Goal: Transaction & Acquisition: Obtain resource

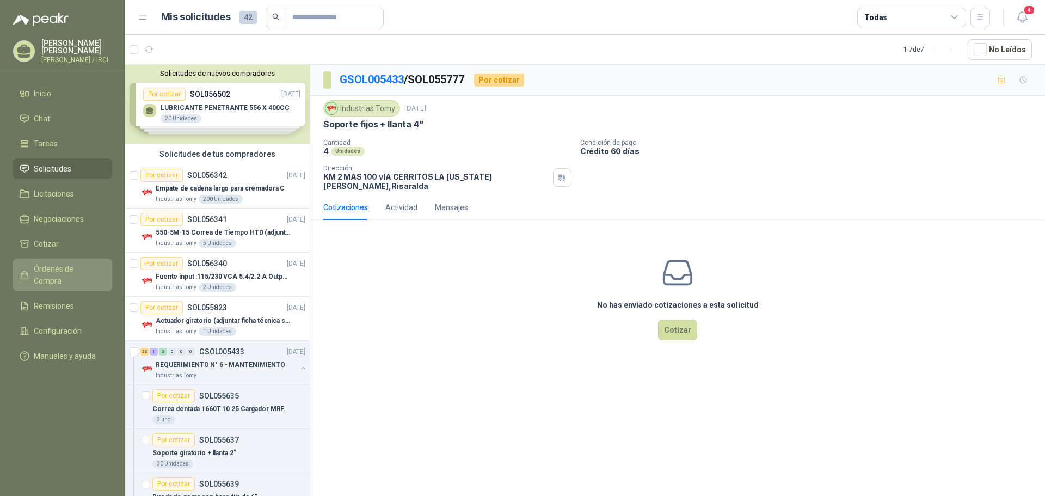
click at [73, 274] on span "Órdenes de Compra" at bounding box center [68, 275] width 68 height 24
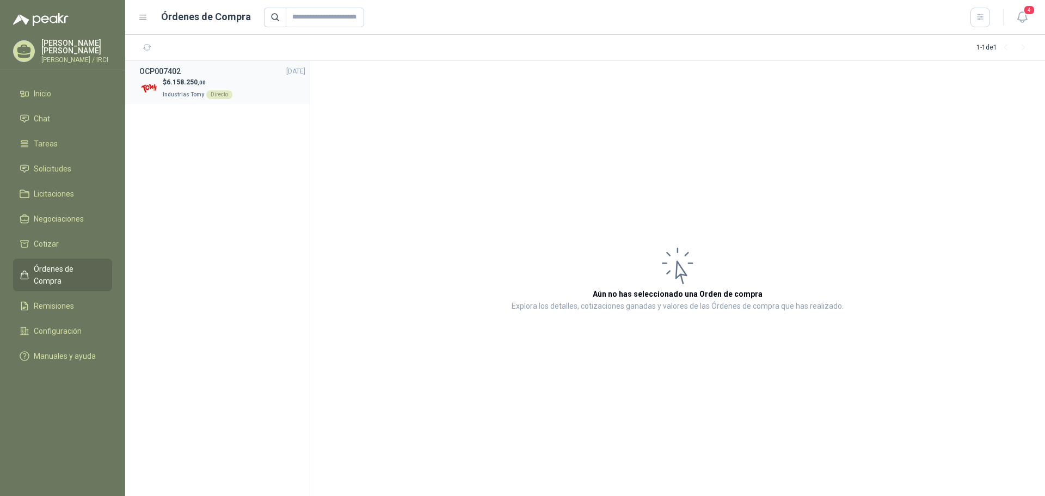
click at [199, 82] on span ",00" at bounding box center [202, 82] width 8 height 6
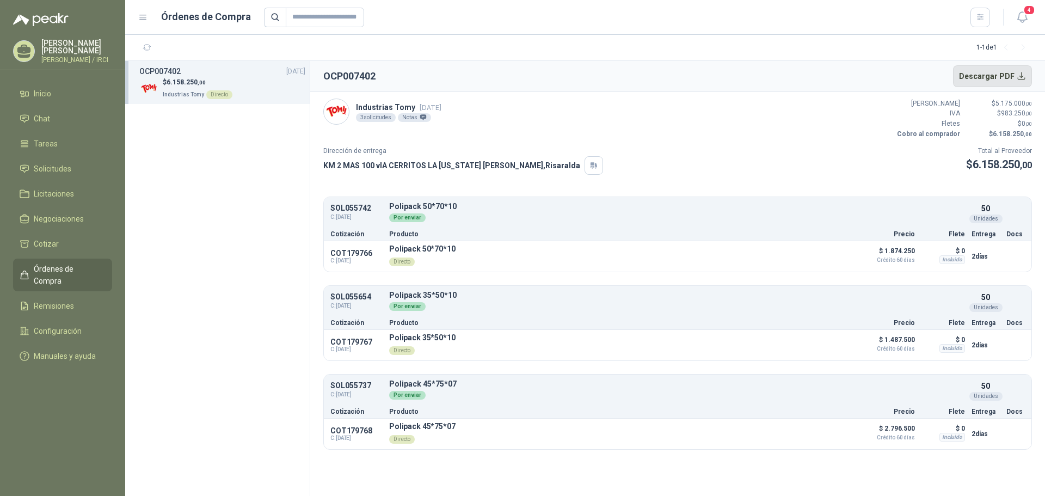
click at [990, 73] on button "Descargar PDF" at bounding box center [992, 76] width 79 height 22
click at [69, 169] on span "Solicitudes" at bounding box center [53, 169] width 38 height 12
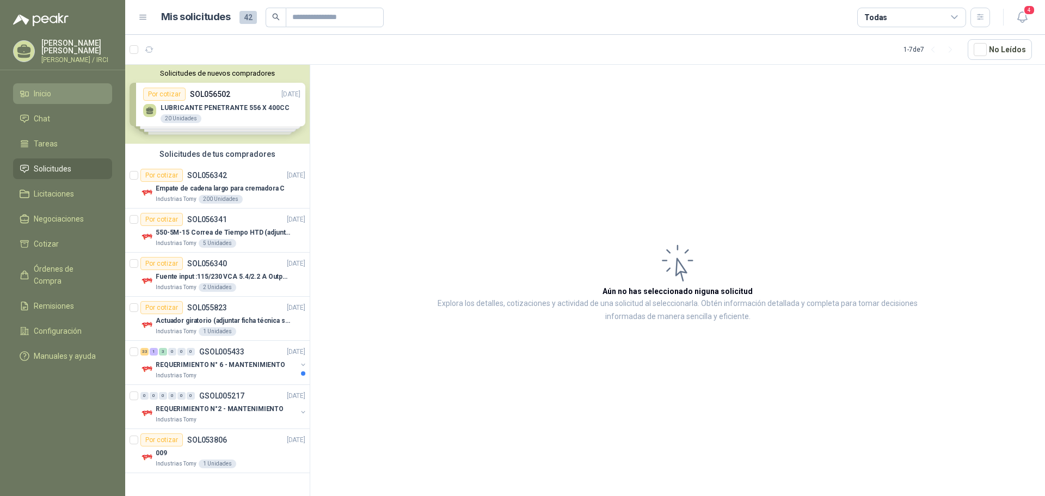
click at [49, 100] on span "Inicio" at bounding box center [42, 94] width 17 height 12
click at [47, 124] on span "Chat" at bounding box center [42, 119] width 16 height 12
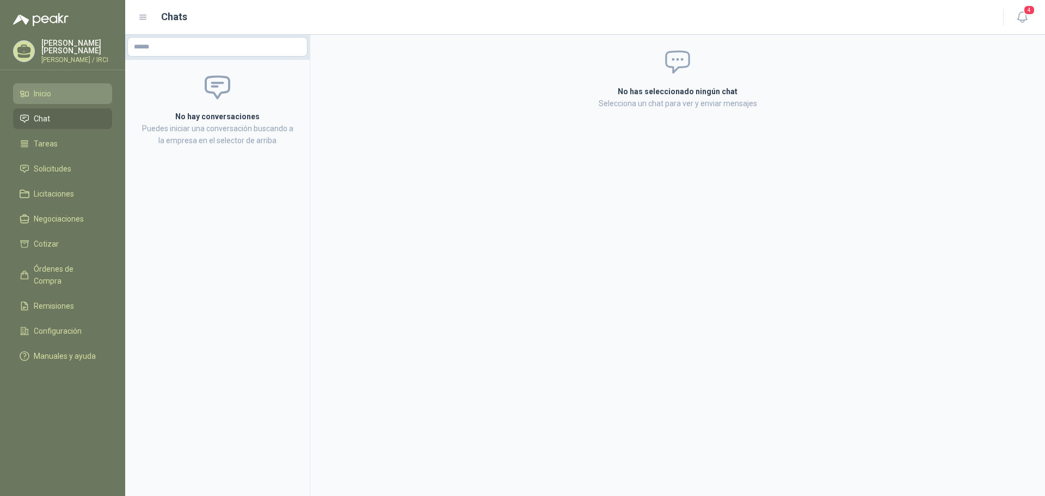
click at [43, 95] on span "Inicio" at bounding box center [42, 94] width 17 height 12
